Goal: Task Accomplishment & Management: Manage account settings

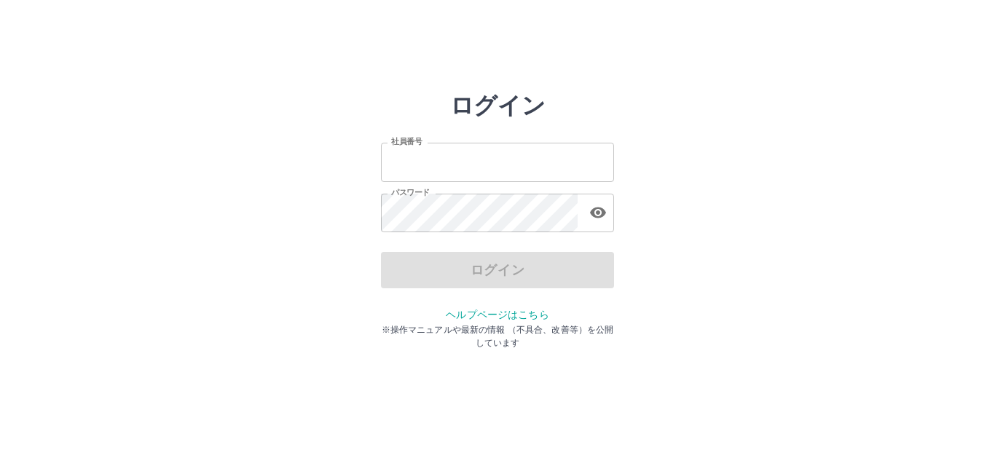
type input "*******"
click at [497, 281] on div "ログイン" at bounding box center [497, 270] width 233 height 36
click at [497, 281] on button "ログイン" at bounding box center [497, 270] width 233 height 36
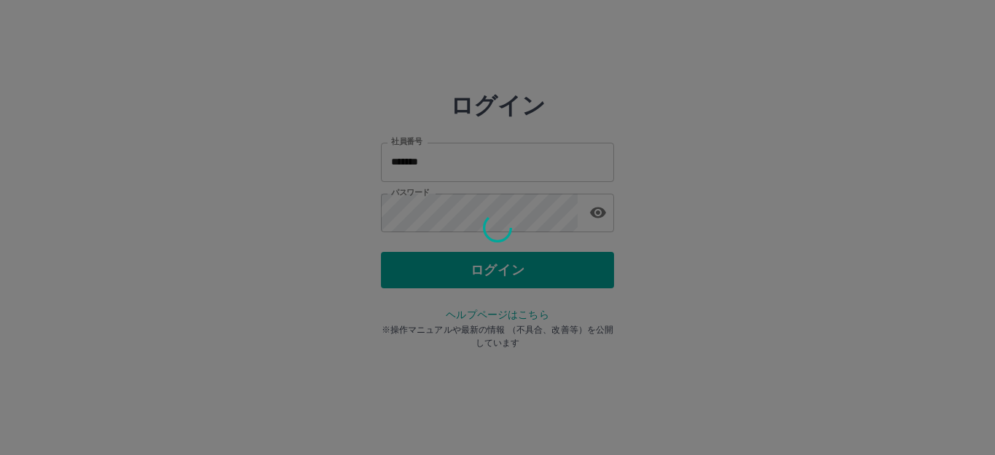
click at [497, 281] on div at bounding box center [497, 227] width 995 height 455
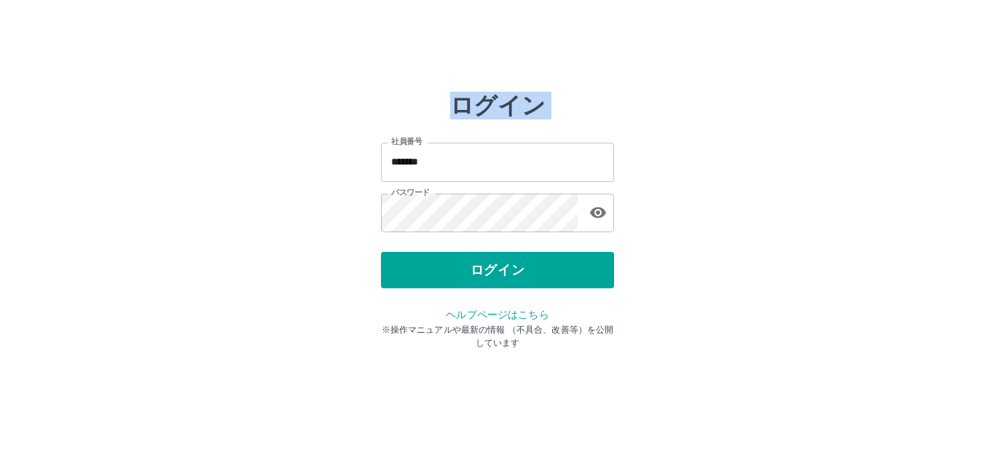
click at [497, 281] on div at bounding box center [497, 227] width 995 height 455
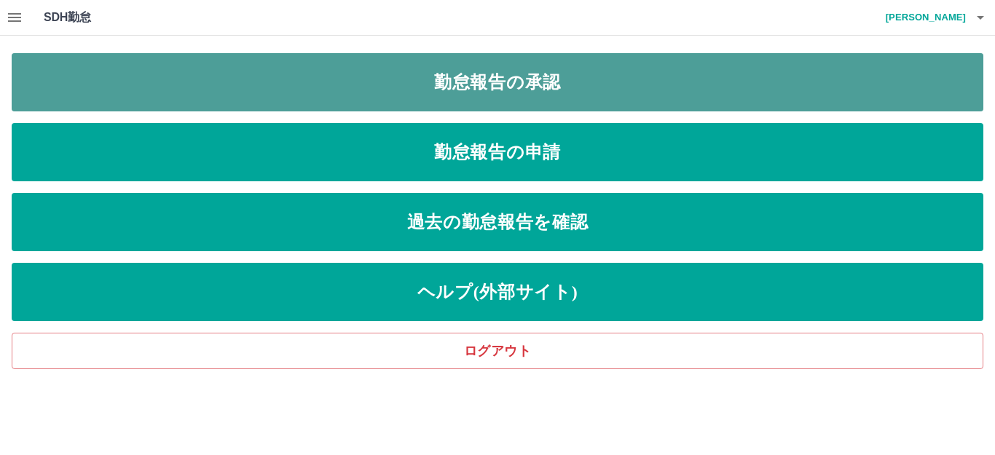
click at [350, 93] on link "勤怠報告の承認" at bounding box center [498, 82] width 972 height 58
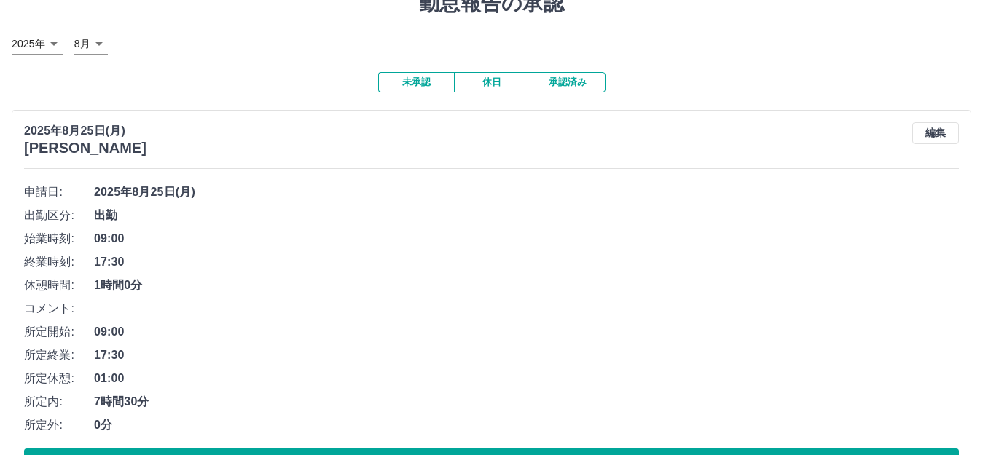
scroll to position [146, 0]
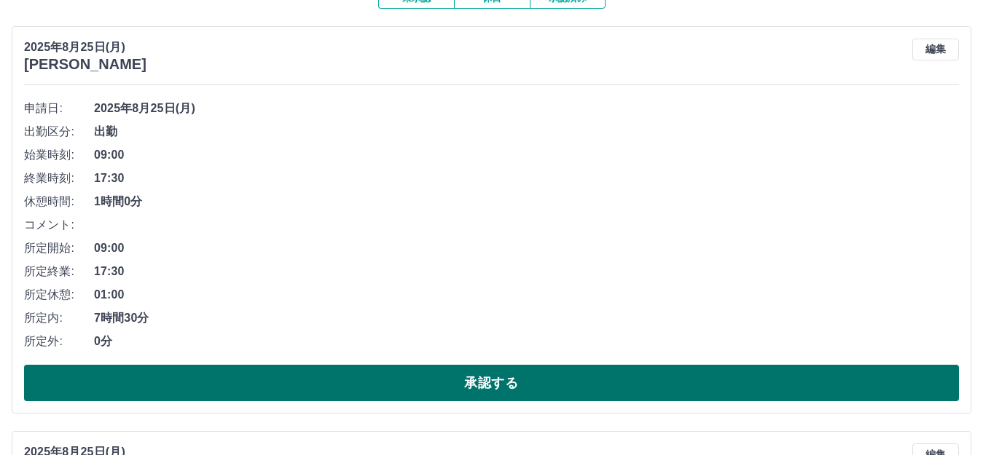
click at [366, 383] on button "承認する" at bounding box center [491, 383] width 935 height 36
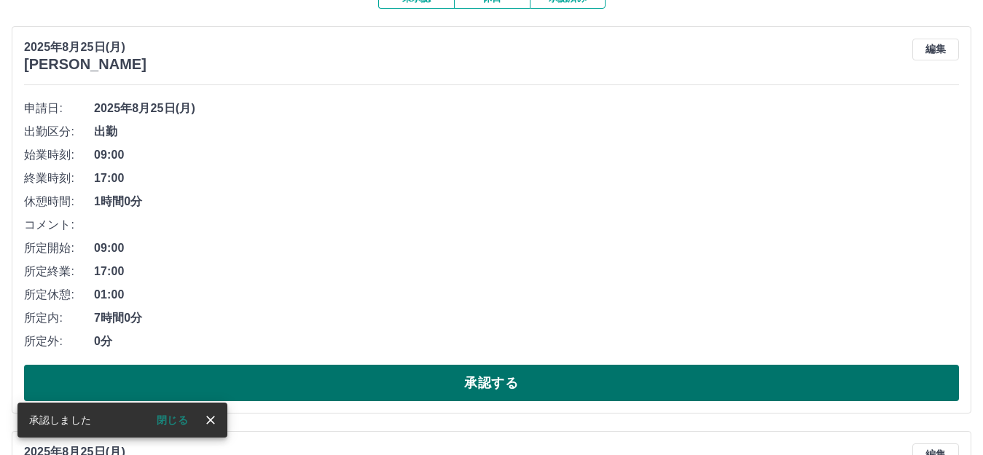
click at [388, 390] on button "承認する" at bounding box center [491, 383] width 935 height 36
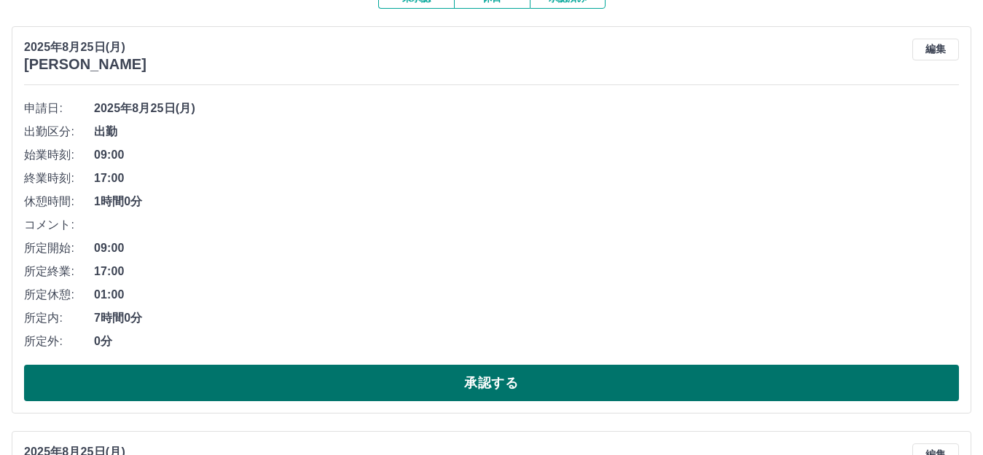
click at [442, 381] on button "承認する" at bounding box center [491, 383] width 935 height 36
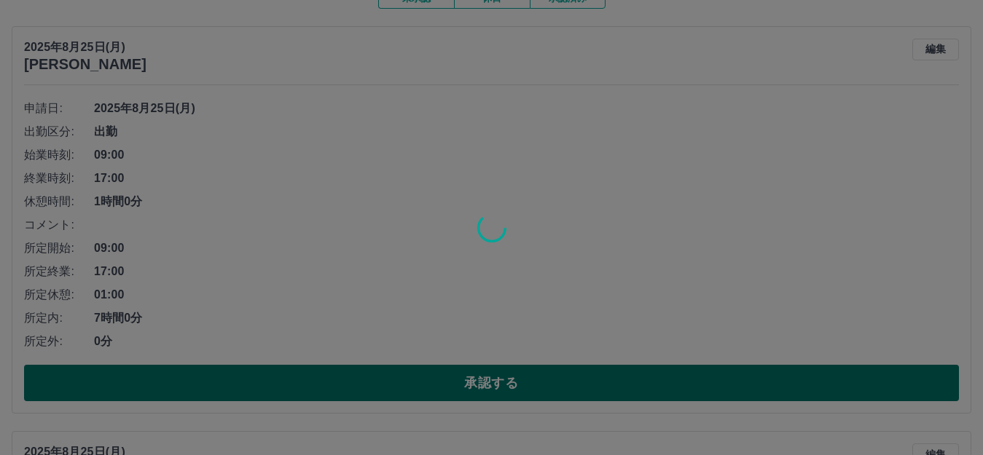
click at [442, 381] on div at bounding box center [491, 227] width 983 height 455
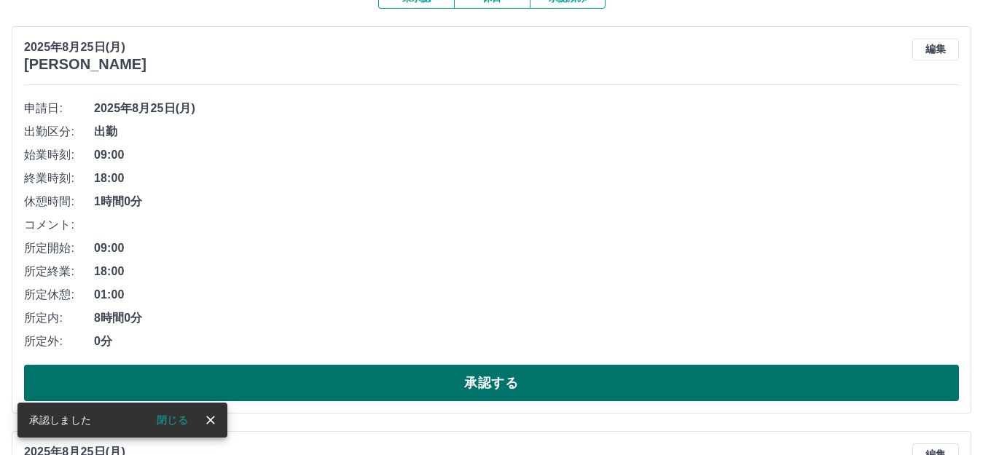
click at [439, 386] on button "承認する" at bounding box center [491, 383] width 935 height 36
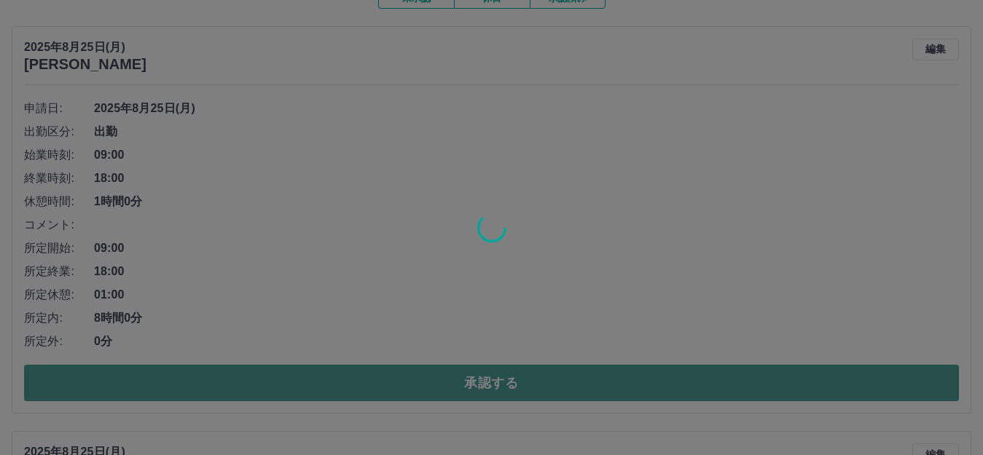
click at [439, 386] on div at bounding box center [491, 227] width 983 height 455
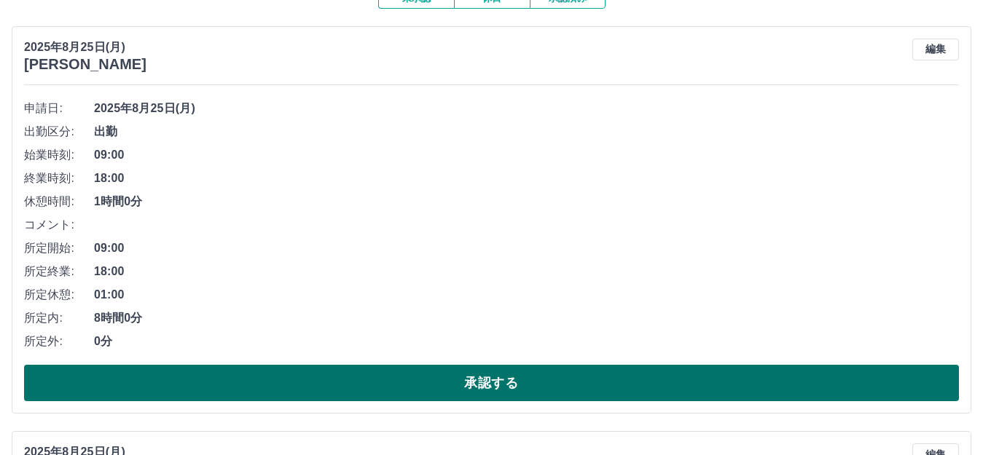
click at [439, 386] on button "承認する" at bounding box center [491, 383] width 935 height 36
click at [409, 392] on button "承認する" at bounding box center [491, 383] width 935 height 36
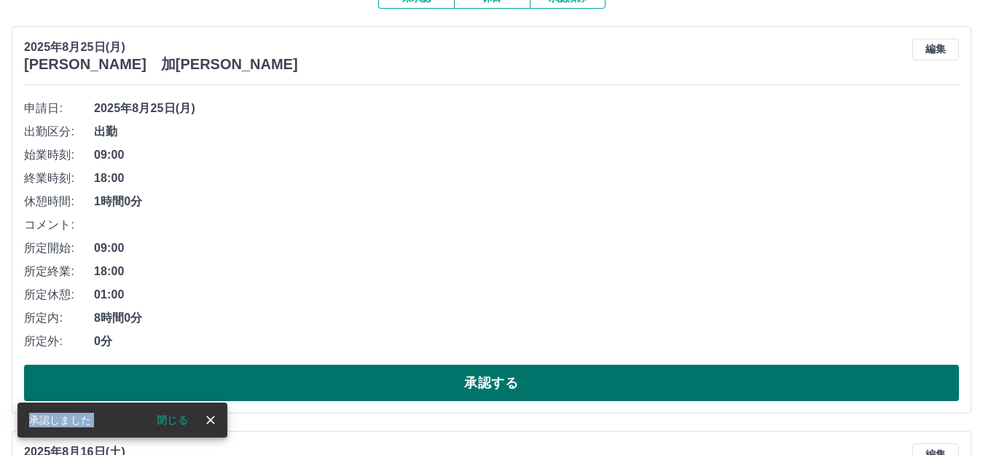
click at [383, 383] on button "承認する" at bounding box center [491, 383] width 935 height 36
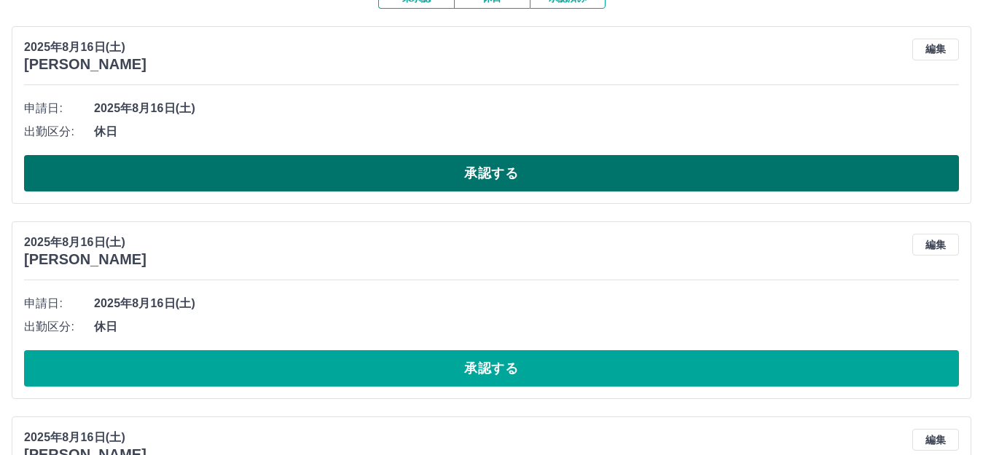
click at [366, 170] on button "承認する" at bounding box center [491, 173] width 935 height 36
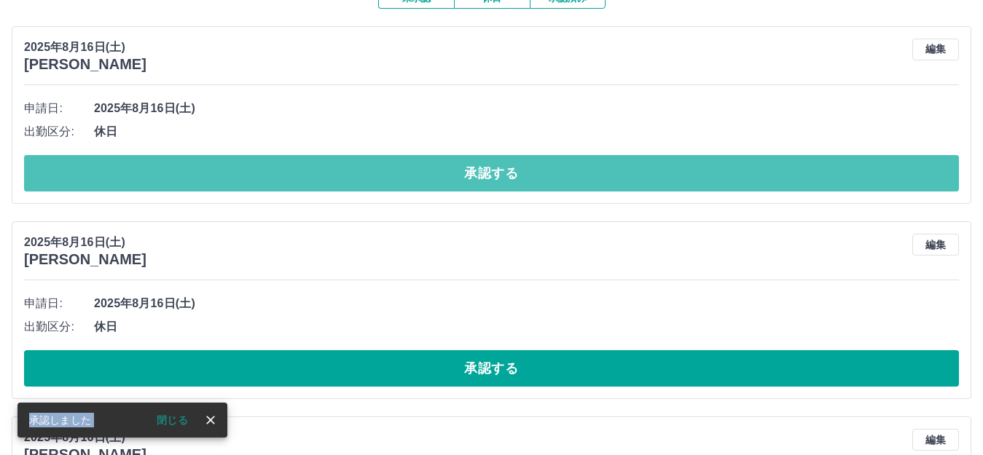
click at [364, 173] on button "承認する" at bounding box center [491, 173] width 935 height 36
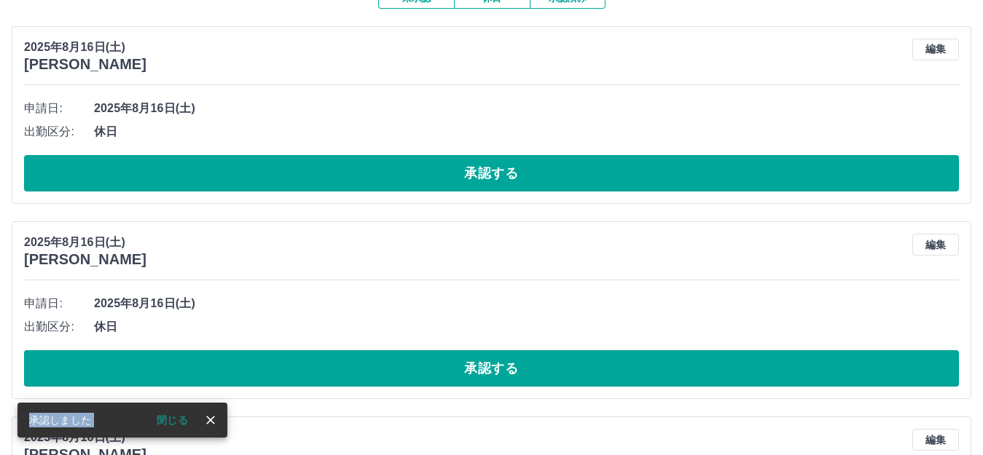
click at [358, 173] on button "承認する" at bounding box center [491, 173] width 935 height 36
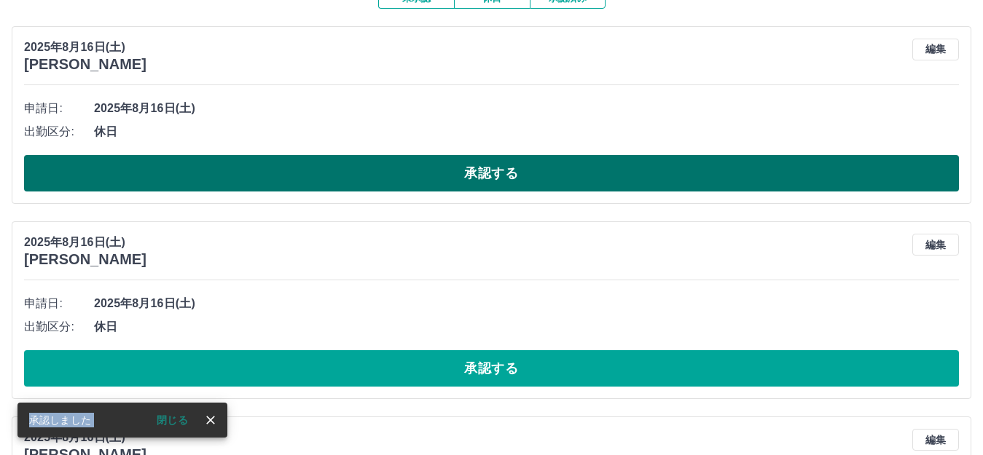
click at [368, 182] on button "承認する" at bounding box center [491, 173] width 935 height 36
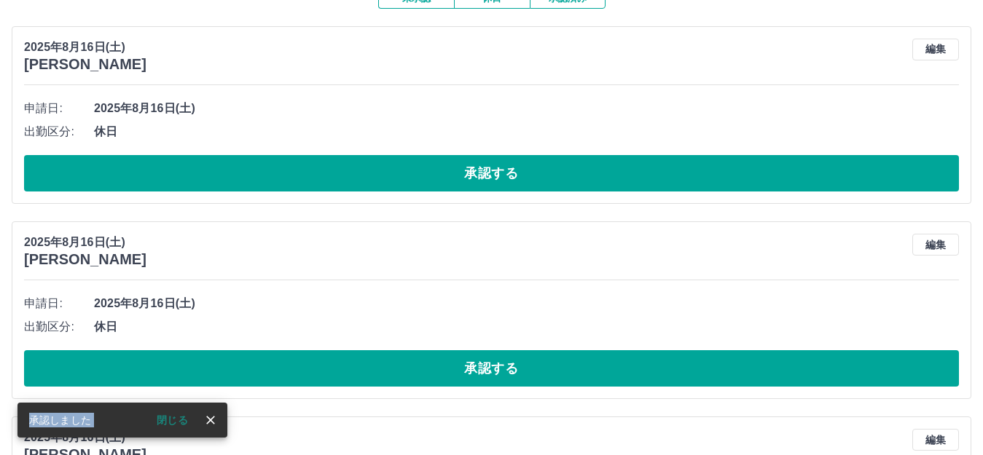
click at [368, 182] on div "SDH勤怠 [PERSON_NAME] 承認しました 閉じる 勤怠報告の承認 [DATE] **** 8月 * 未承認 休日 承認済み [DATE] [PER…" at bounding box center [491, 233] width 983 height 758
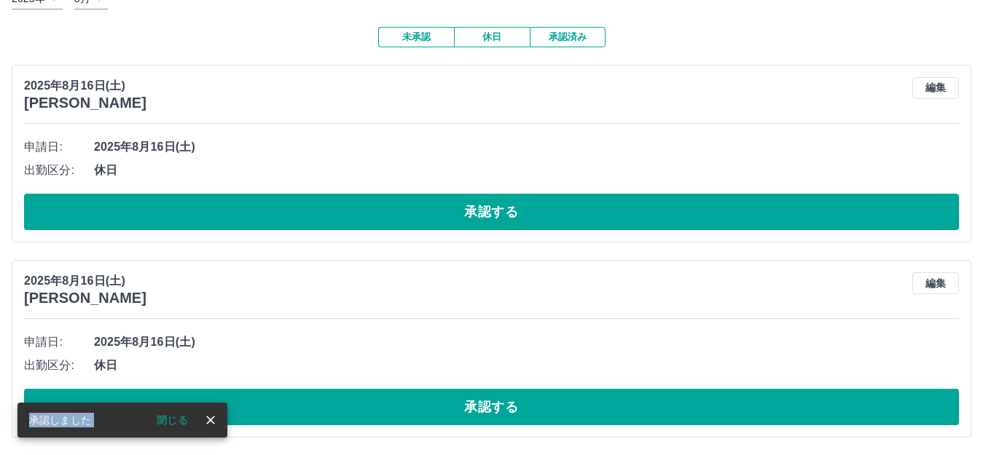
scroll to position [109, 0]
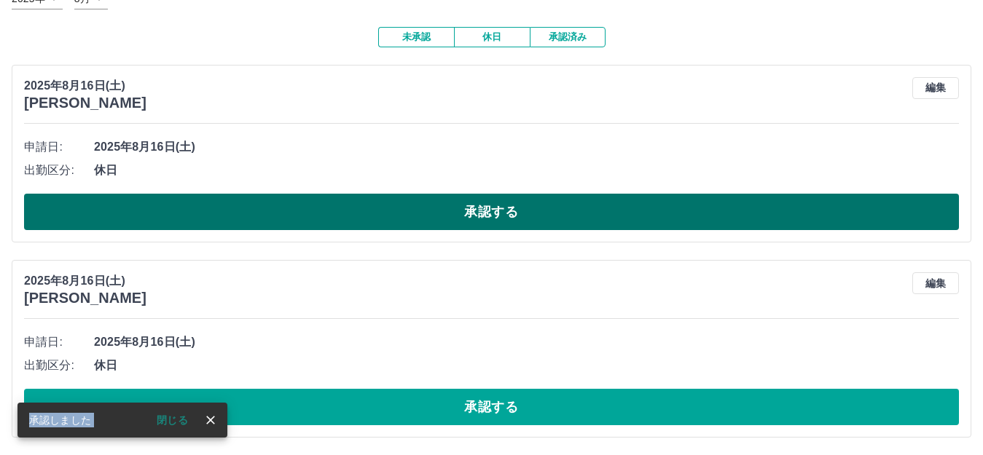
click at [379, 213] on button "承認する" at bounding box center [491, 212] width 935 height 36
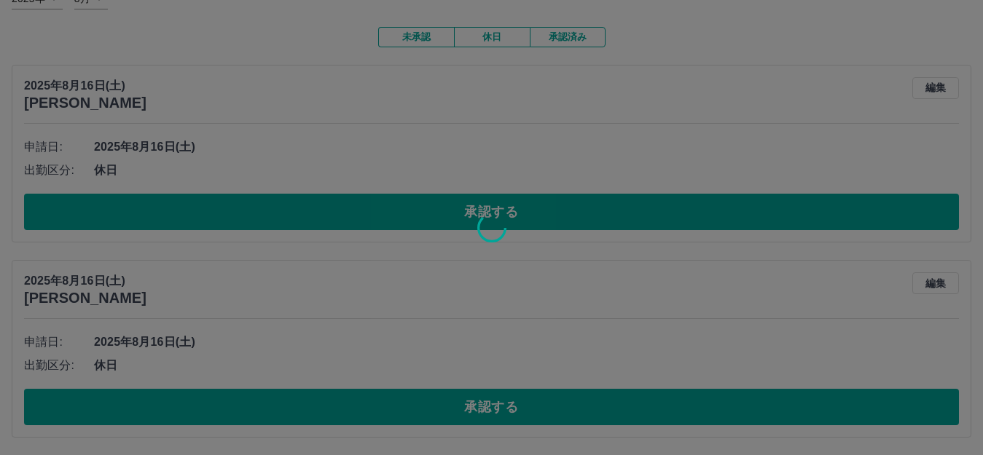
scroll to position [0, 0]
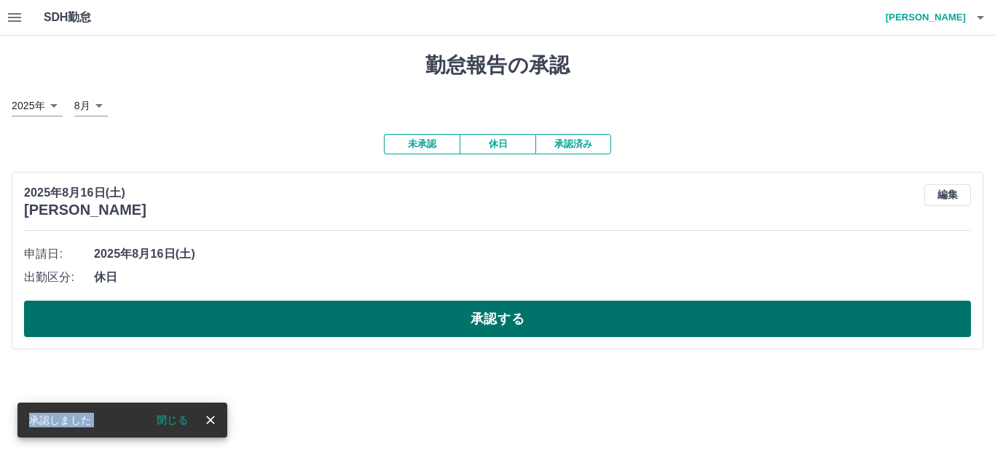
click at [341, 325] on button "承認する" at bounding box center [497, 319] width 947 height 36
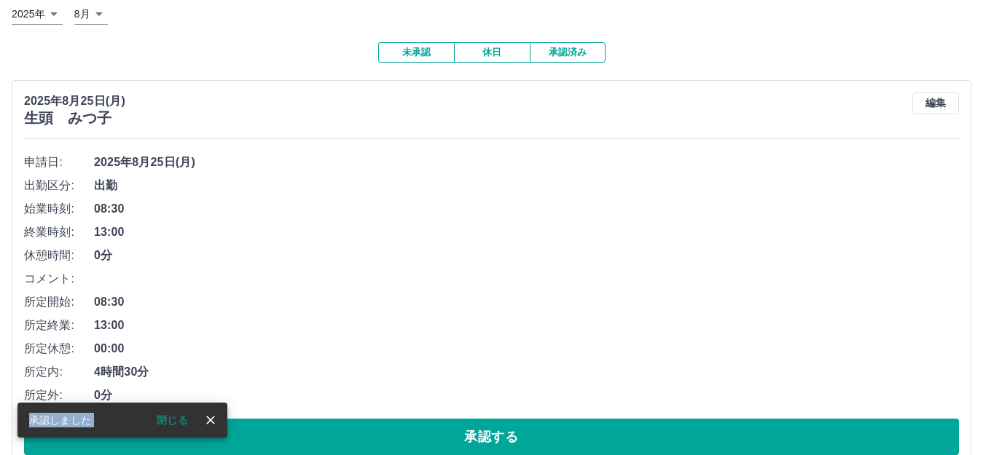
scroll to position [123, 0]
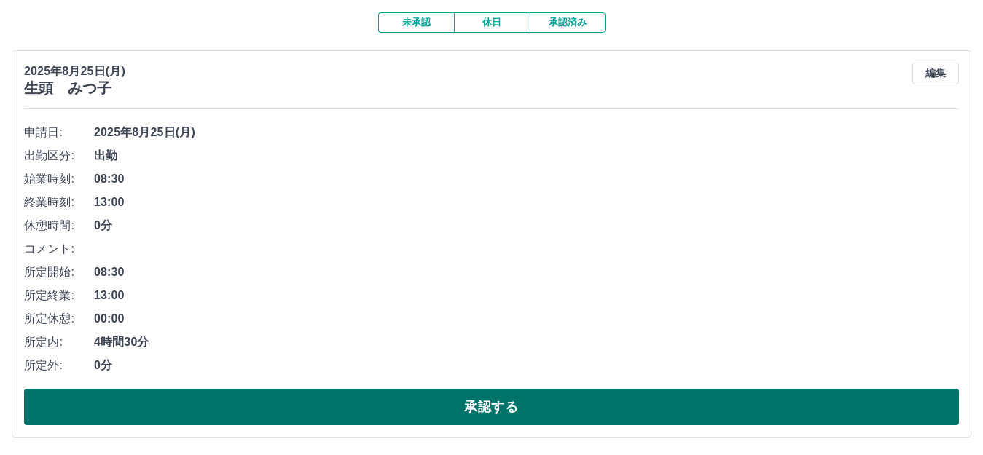
click at [380, 409] on button "承認する" at bounding box center [491, 407] width 935 height 36
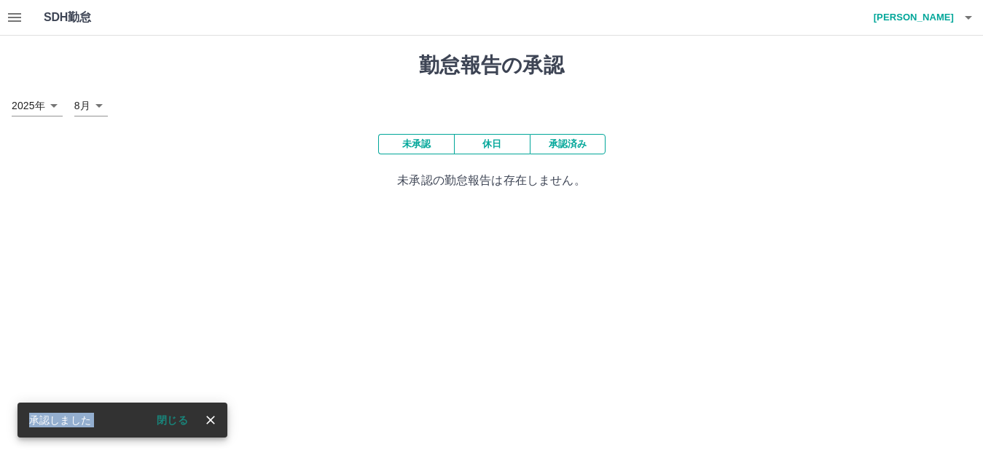
scroll to position [0, 0]
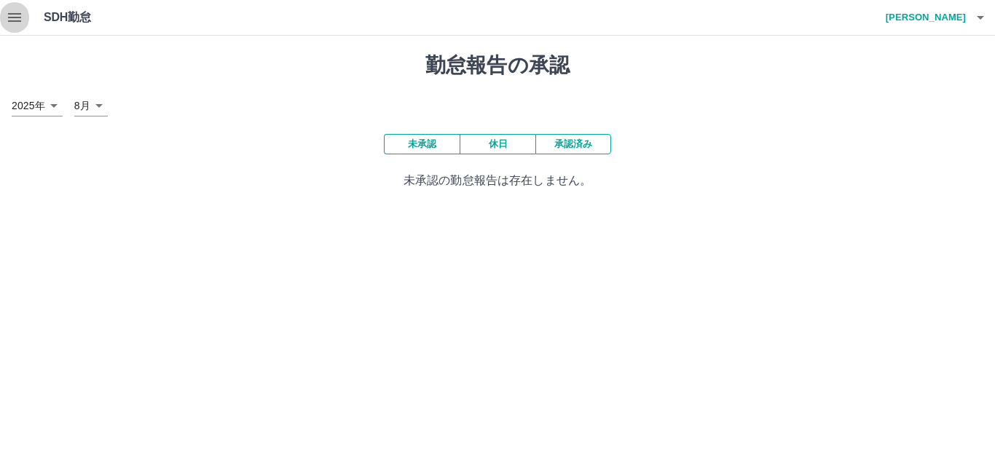
click at [12, 15] on icon "button" at bounding box center [14, 17] width 17 height 17
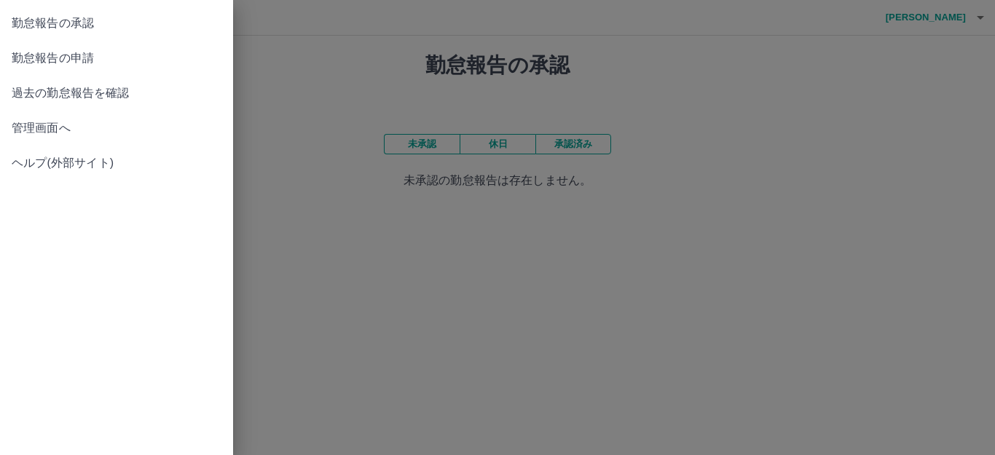
click at [34, 130] on span "管理画面へ" at bounding box center [117, 127] width 210 height 17
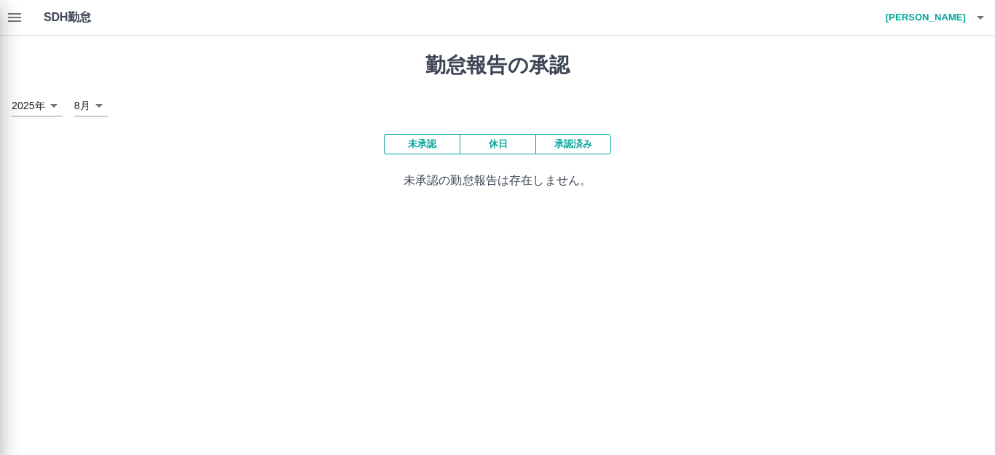
click at [34, 130] on div "勤怠報告の承認 [DATE] **** 8月 * 未承認 休日 承認済み 未承認の勤怠報告は存在しません。" at bounding box center [497, 121] width 995 height 171
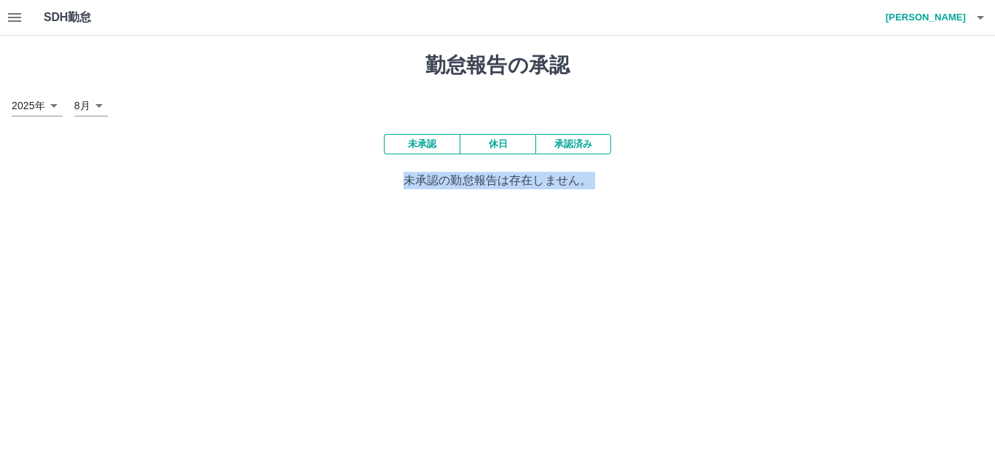
click at [34, 130] on div "勤怠報告の承認 [DATE] **** 8月 * 未承認 休日 承認済み 未承認の勤怠報告は存在しません。" at bounding box center [497, 121] width 995 height 171
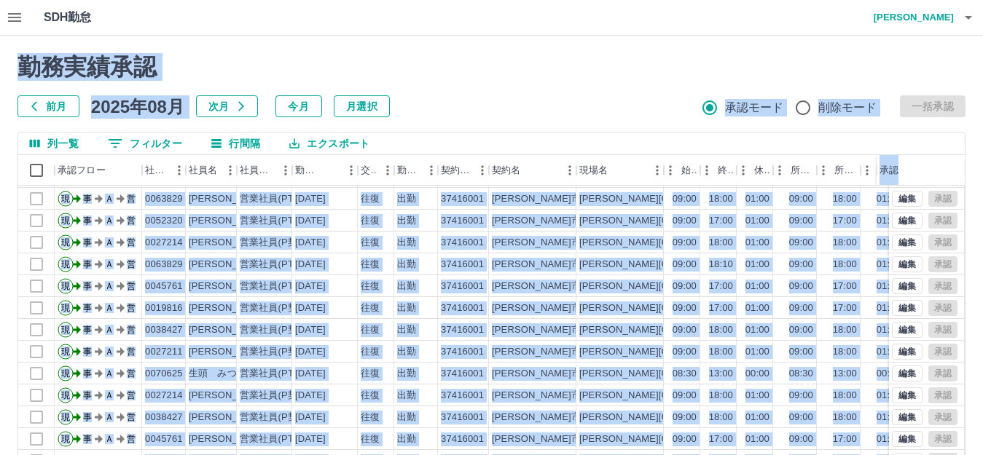
scroll to position [76, 0]
click at [560, 95] on div "勤務実績承認 前月 2025年08月 次月 今月 月選択 承認モード 削除モード 一括承認" at bounding box center [491, 85] width 948 height 64
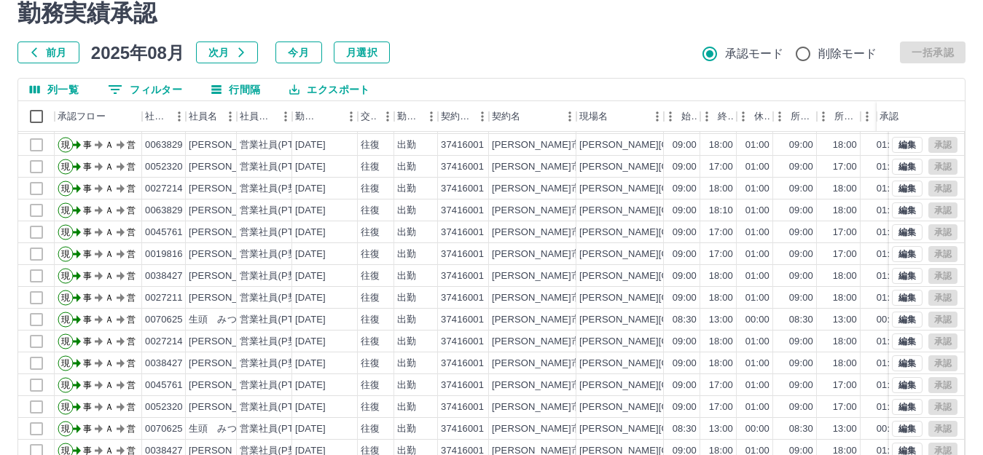
scroll to position [146, 0]
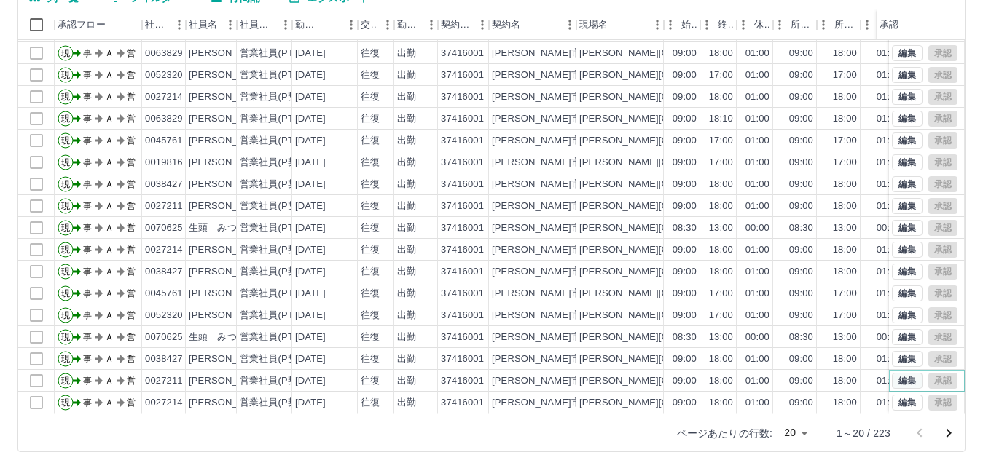
click at [898, 373] on button "編集" at bounding box center [907, 381] width 31 height 16
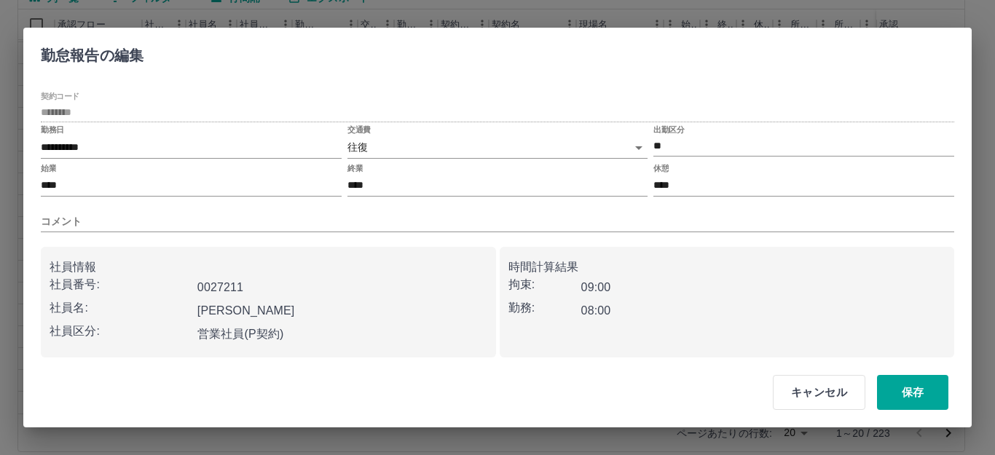
click at [356, 149] on body "SDH勤怠 [PERSON_NAME] 勤務実績承認 前月 [DATE] 次月 今月 月選択 承認モード 削除モード 一括承認 列一覧 0 フィルター 行間隔…" at bounding box center [497, 162] width 995 height 616
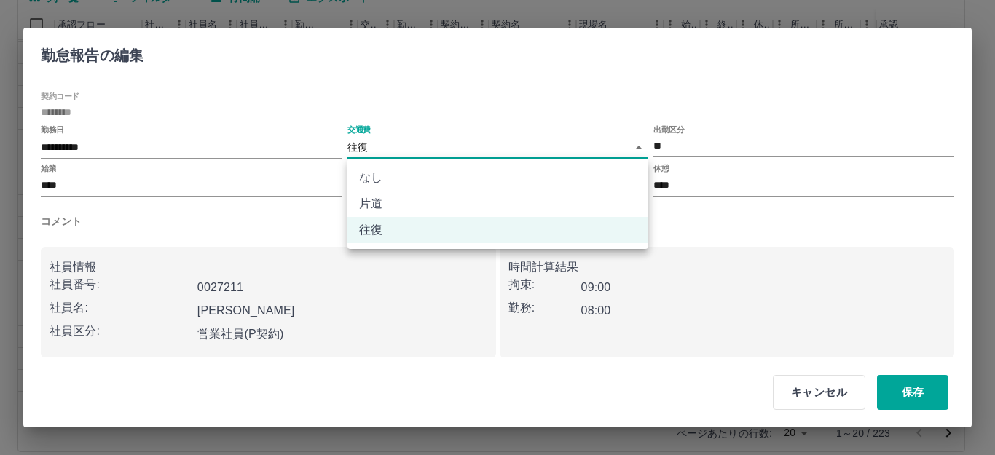
click at [365, 179] on li "なし" at bounding box center [498, 178] width 301 height 26
type input "****"
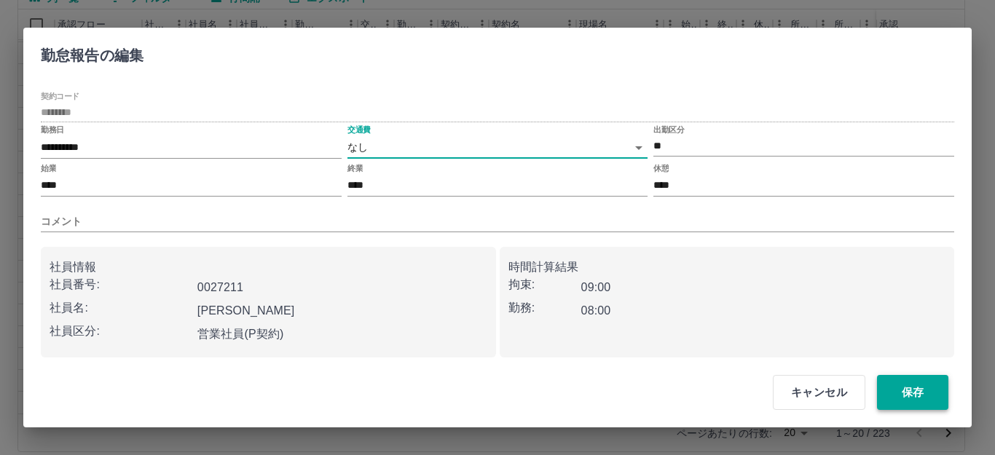
click at [911, 393] on button "保存" at bounding box center [912, 392] width 71 height 35
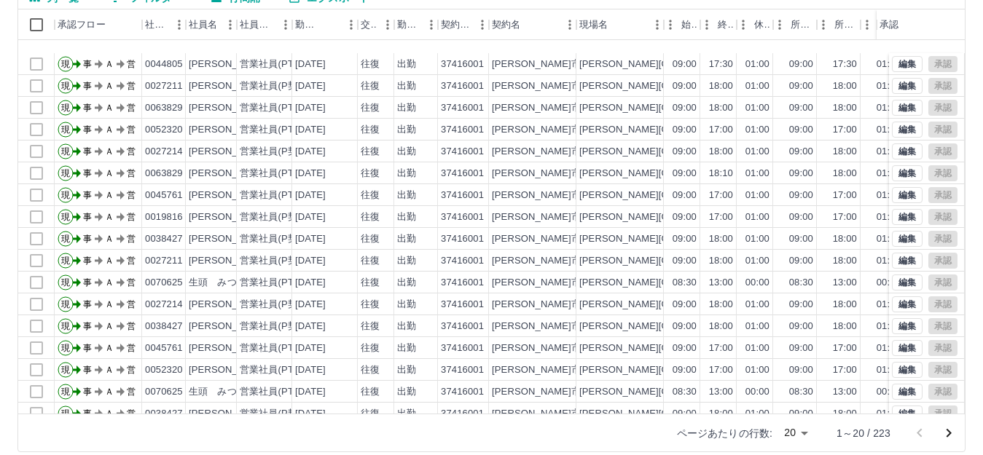
scroll to position [0, 0]
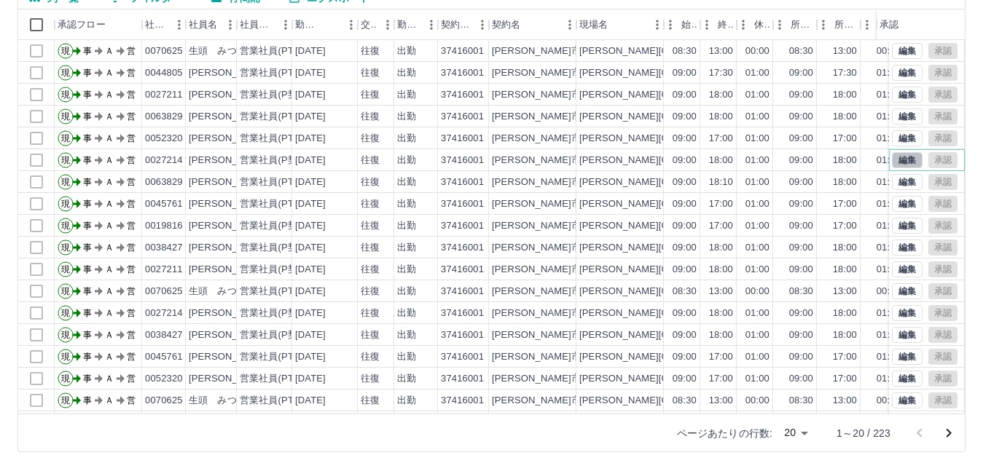
click at [895, 159] on button "編集" at bounding box center [907, 160] width 31 height 16
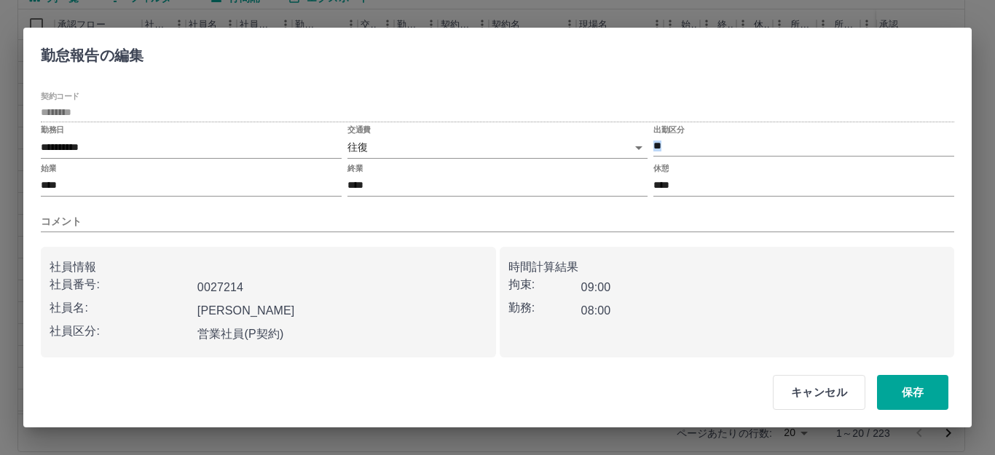
click at [359, 145] on body "SDH勤怠 [PERSON_NAME] 勤務実績承認 前月 [DATE] 次月 今月 月選択 承認モード 削除モード 一括承認 列一覧 0 フィルター 行間隔…" at bounding box center [497, 162] width 995 height 616
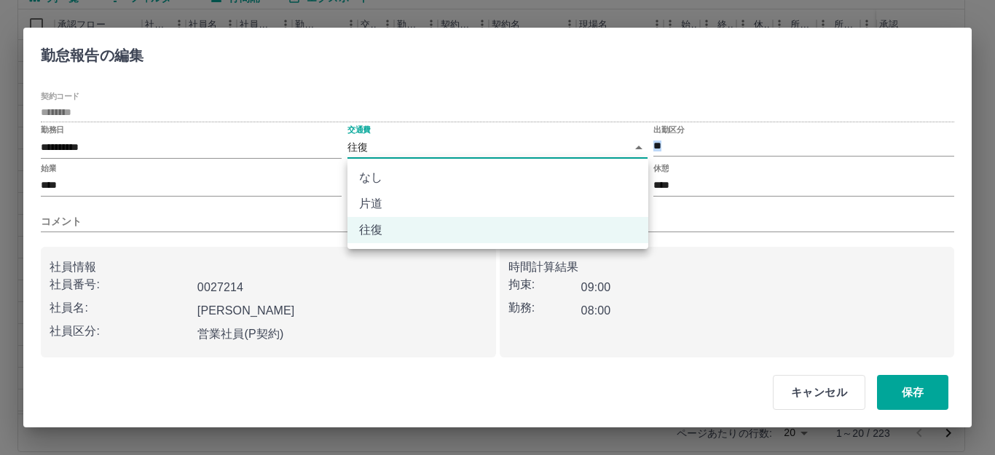
click at [372, 179] on li "なし" at bounding box center [498, 178] width 301 height 26
type input "****"
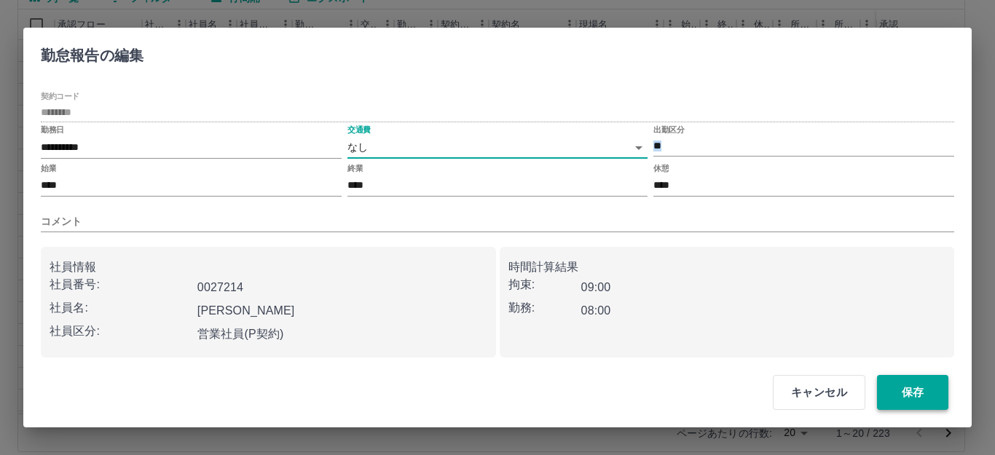
click at [919, 393] on button "保存" at bounding box center [912, 392] width 71 height 35
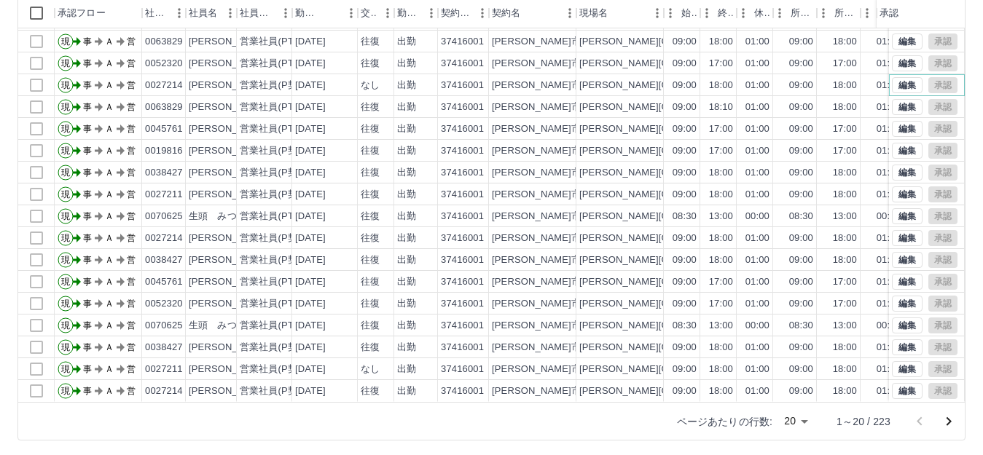
scroll to position [160, 0]
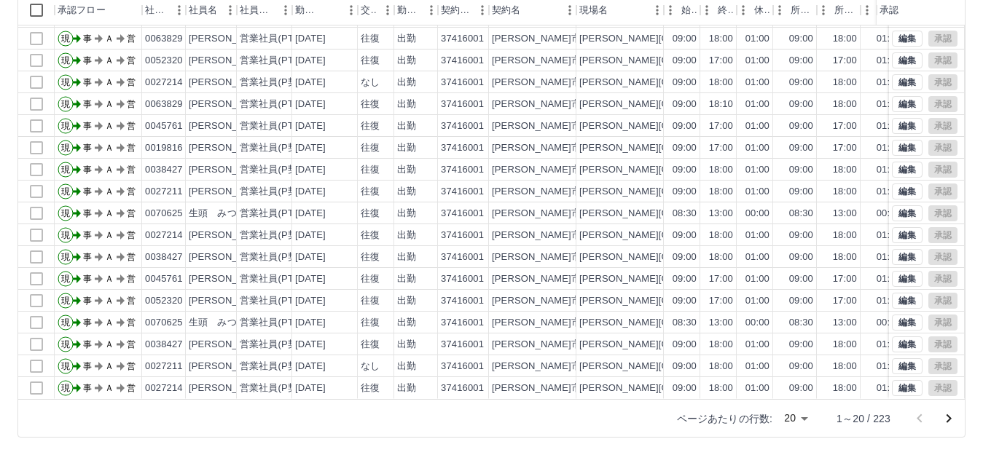
click at [951, 417] on icon "次のページへ" at bounding box center [948, 418] width 17 height 17
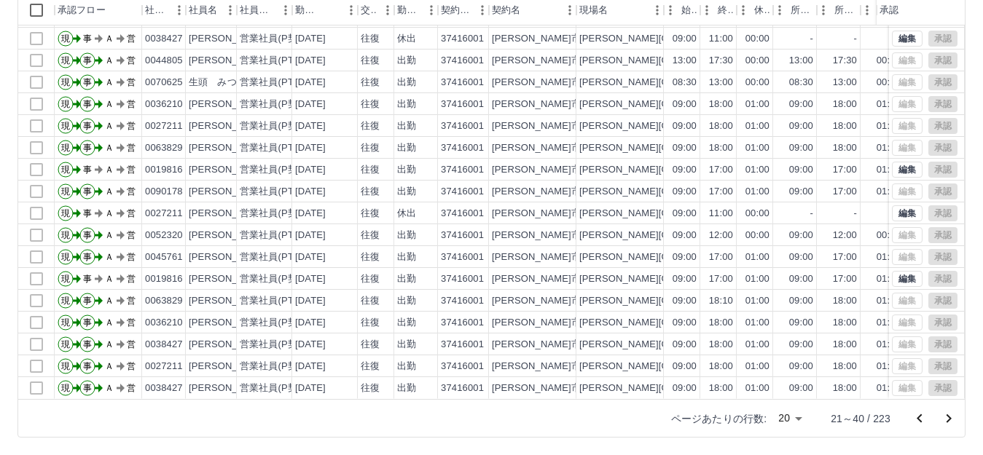
scroll to position [76, 0]
click at [892, 358] on div "編集 承認" at bounding box center [925, 366] width 66 height 16
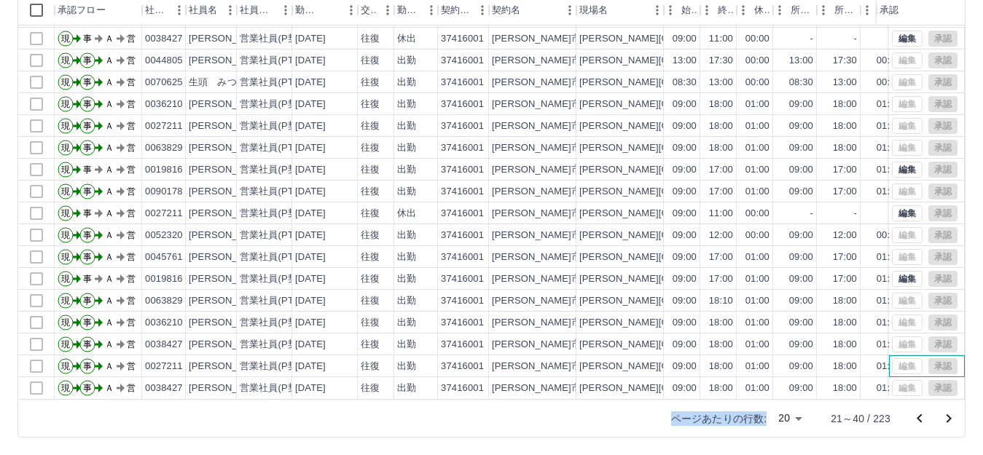
click at [892, 358] on div "編集 承認" at bounding box center [925, 366] width 66 height 16
click at [946, 420] on icon "次のページへ" at bounding box center [948, 418] width 17 height 17
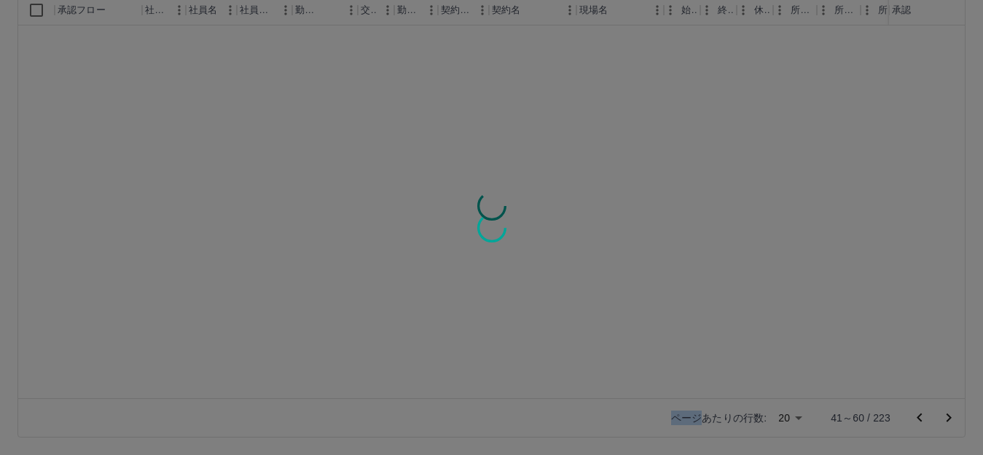
scroll to position [0, 0]
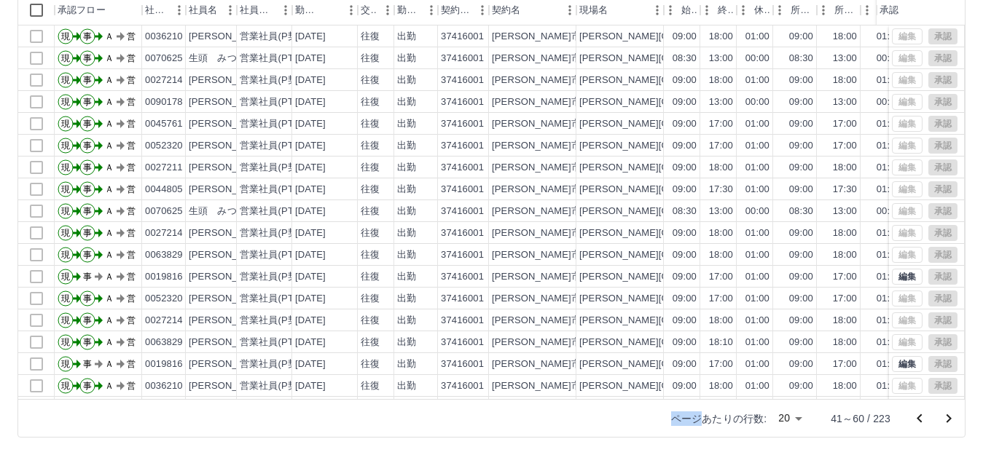
click at [948, 417] on icon "次のページへ" at bounding box center [948, 418] width 17 height 17
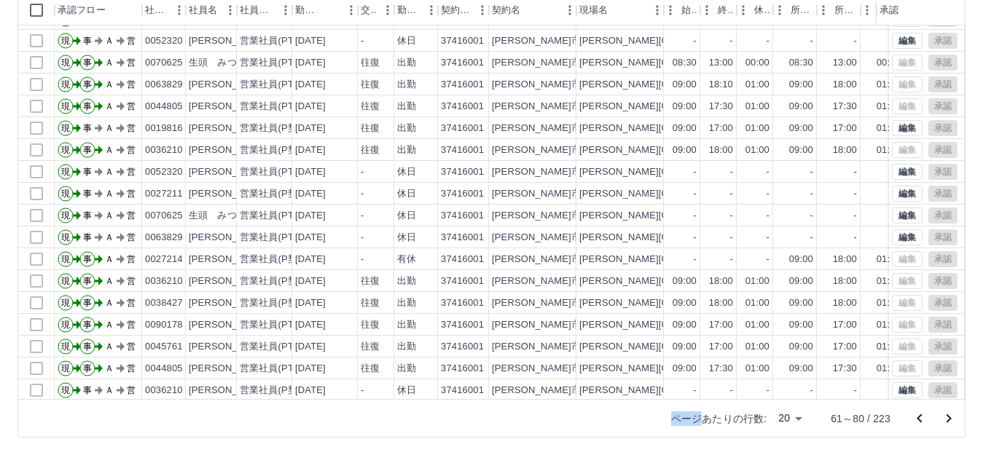
scroll to position [76, 0]
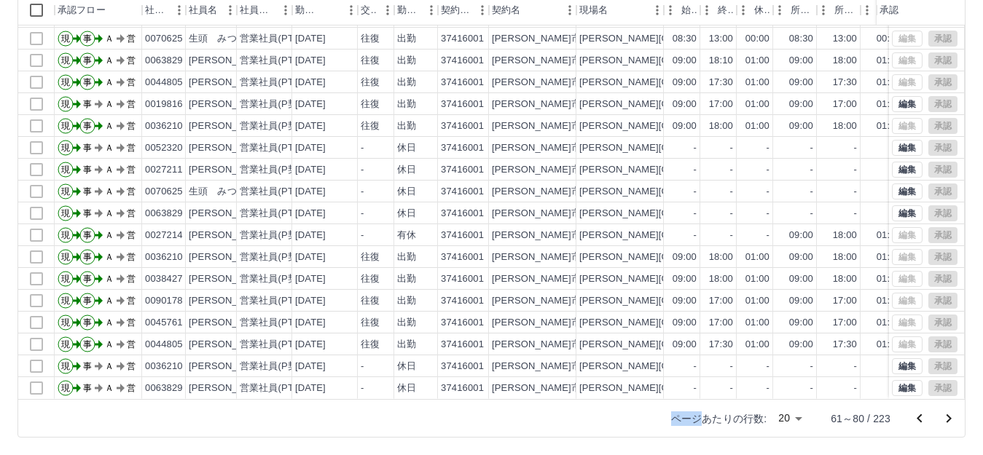
click at [948, 420] on icon "次のページへ" at bounding box center [948, 419] width 5 height 9
click at [948, 420] on icon "次のページへ" at bounding box center [948, 418] width 17 height 17
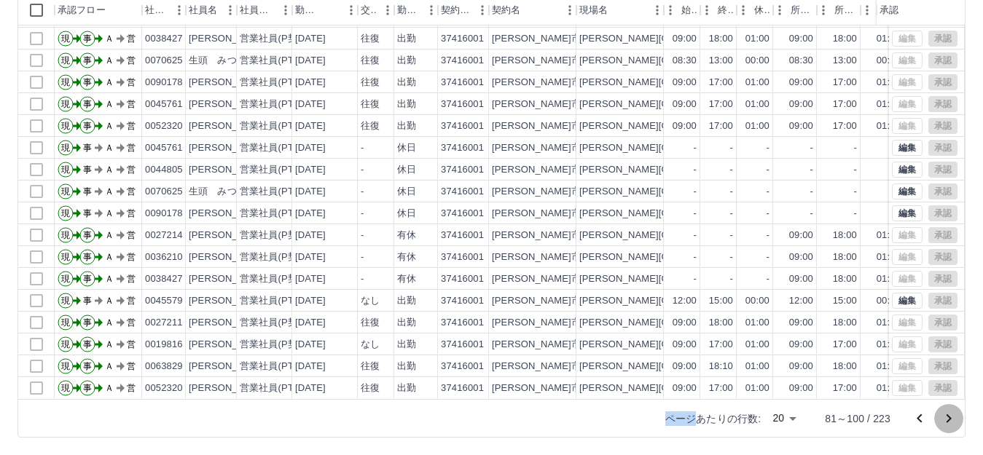
click at [949, 420] on icon "次のページへ" at bounding box center [948, 419] width 5 height 9
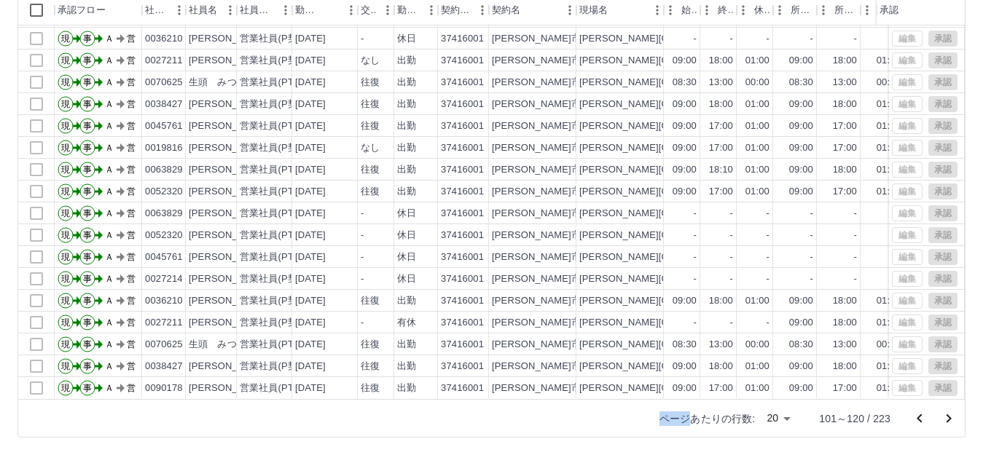
click at [947, 417] on icon "次のページへ" at bounding box center [948, 418] width 17 height 17
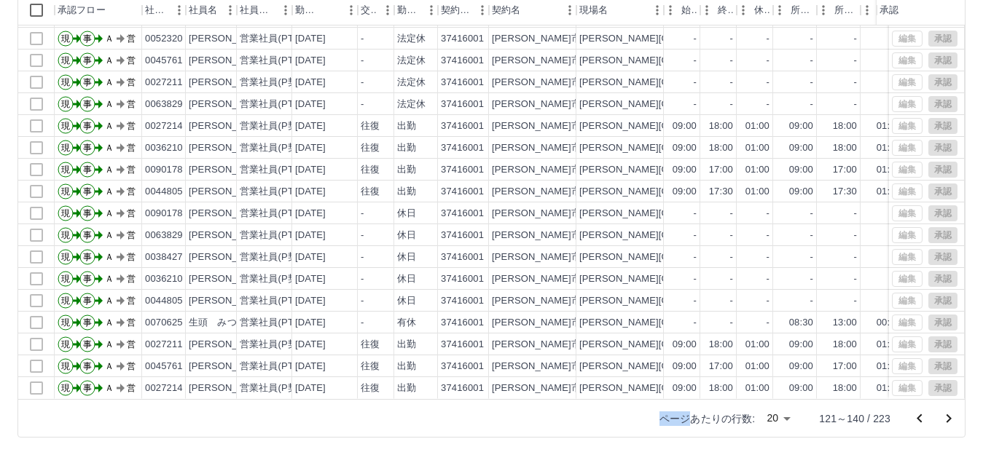
click at [951, 417] on icon "次のページへ" at bounding box center [948, 418] width 17 height 17
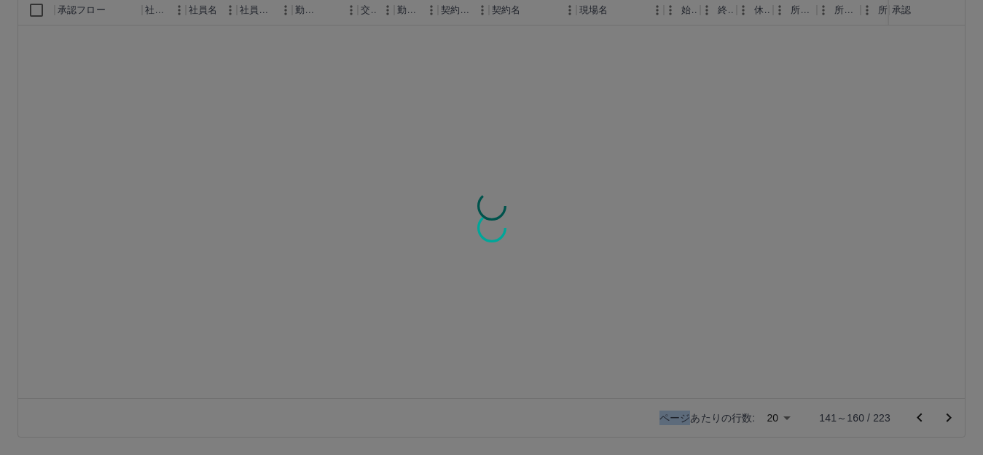
scroll to position [0, 0]
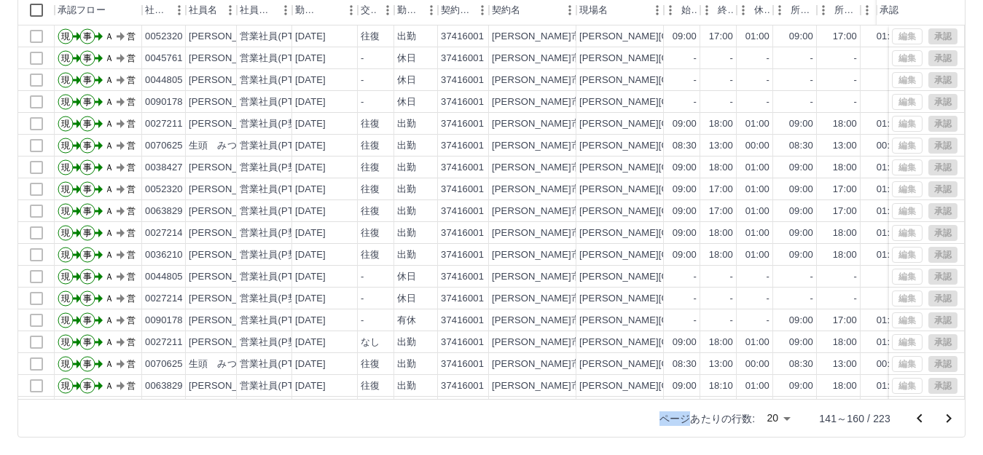
click at [953, 420] on icon "次のページへ" at bounding box center [948, 418] width 17 height 17
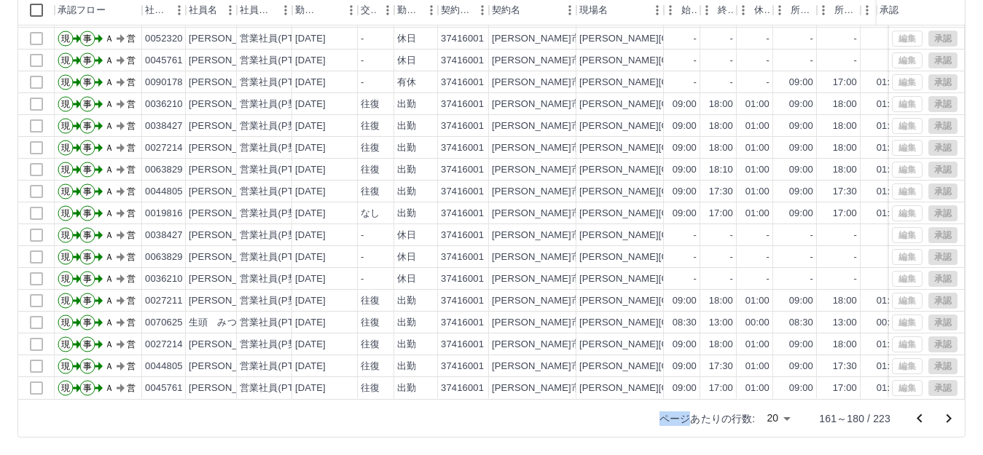
scroll to position [76, 0]
click at [948, 417] on icon "次のページへ" at bounding box center [948, 418] width 17 height 17
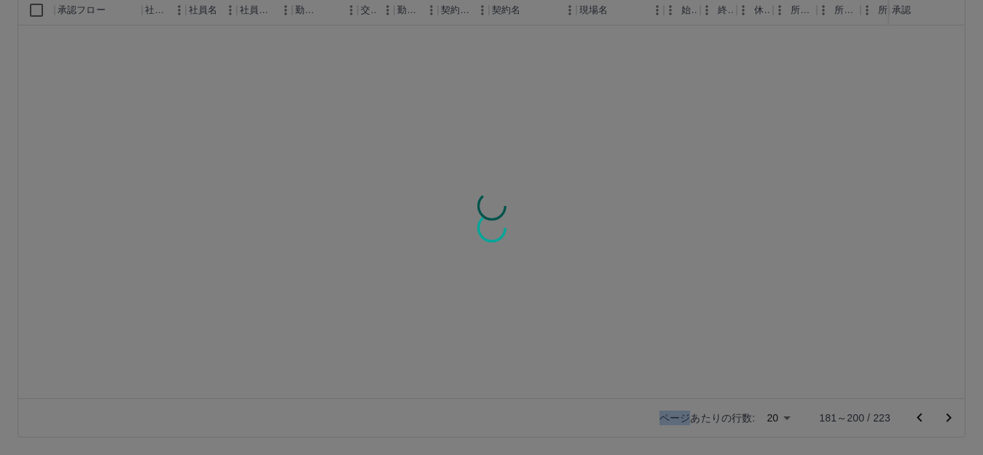
scroll to position [0, 0]
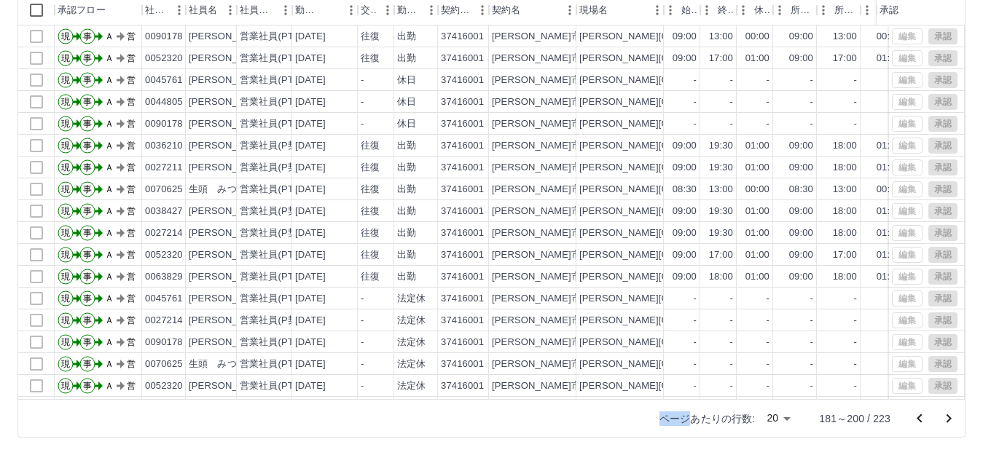
click at [952, 419] on icon "次のページへ" at bounding box center [948, 418] width 17 height 17
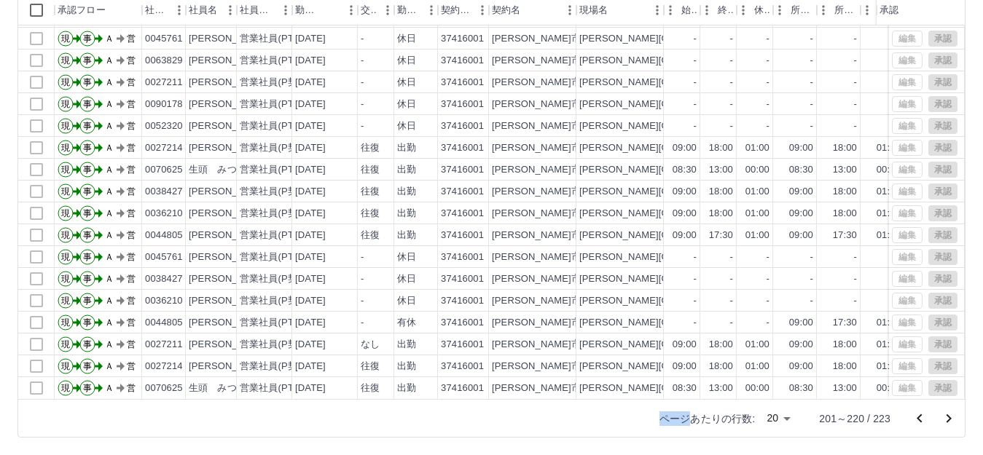
scroll to position [76, 0]
